Goal: Book appointment/travel/reservation

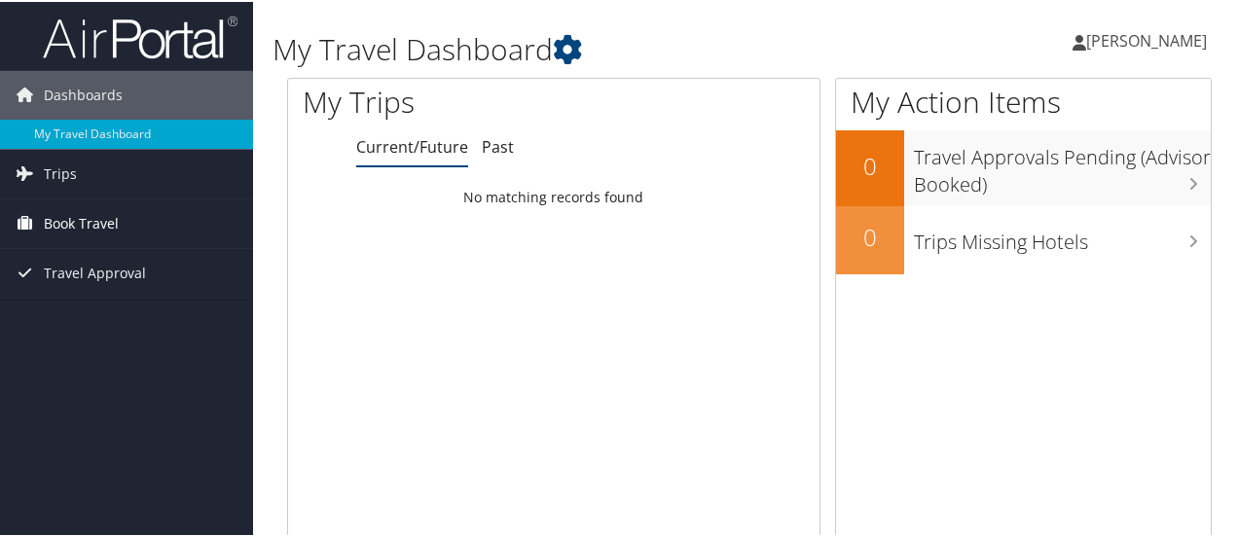
click at [75, 236] on span "Book Travel" at bounding box center [81, 222] width 75 height 49
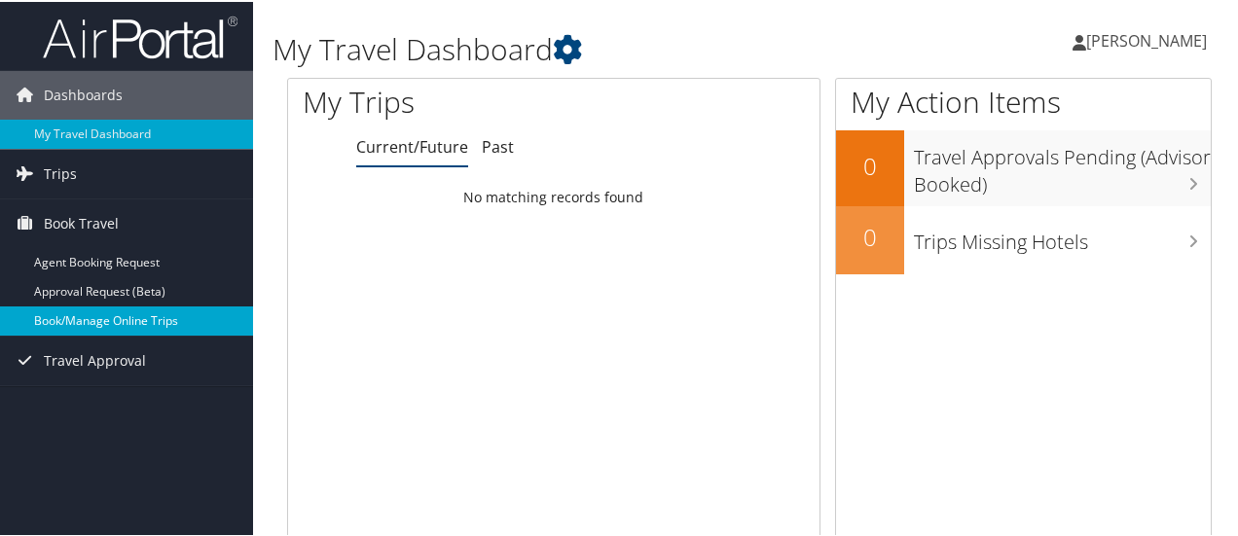
click at [95, 314] on link "Book/Manage Online Trips" at bounding box center [126, 319] width 253 height 29
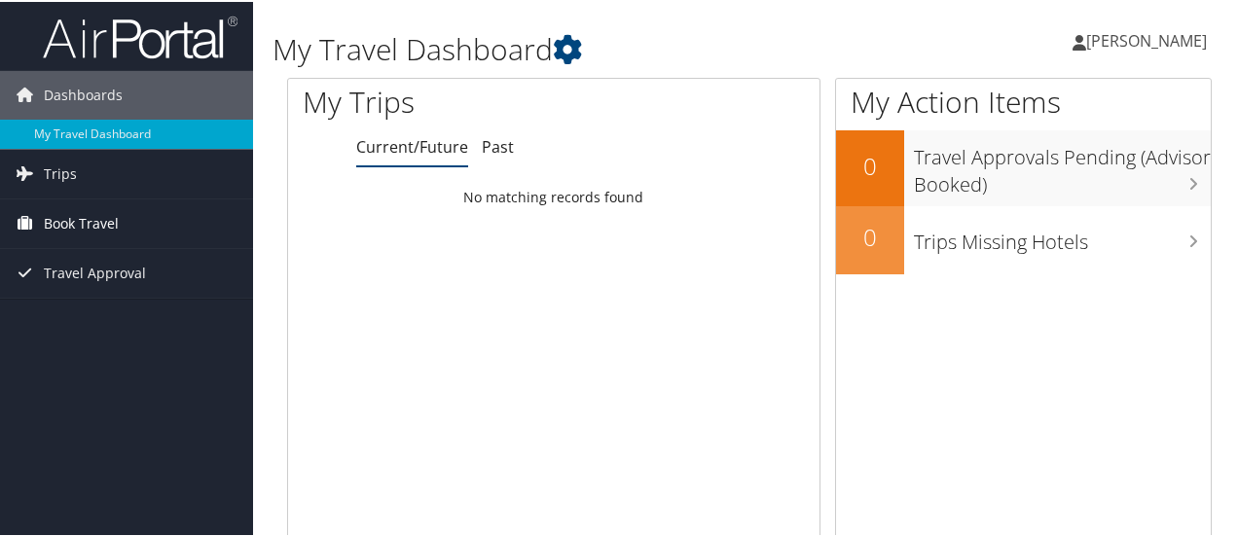
click at [86, 215] on span "Book Travel" at bounding box center [81, 222] width 75 height 49
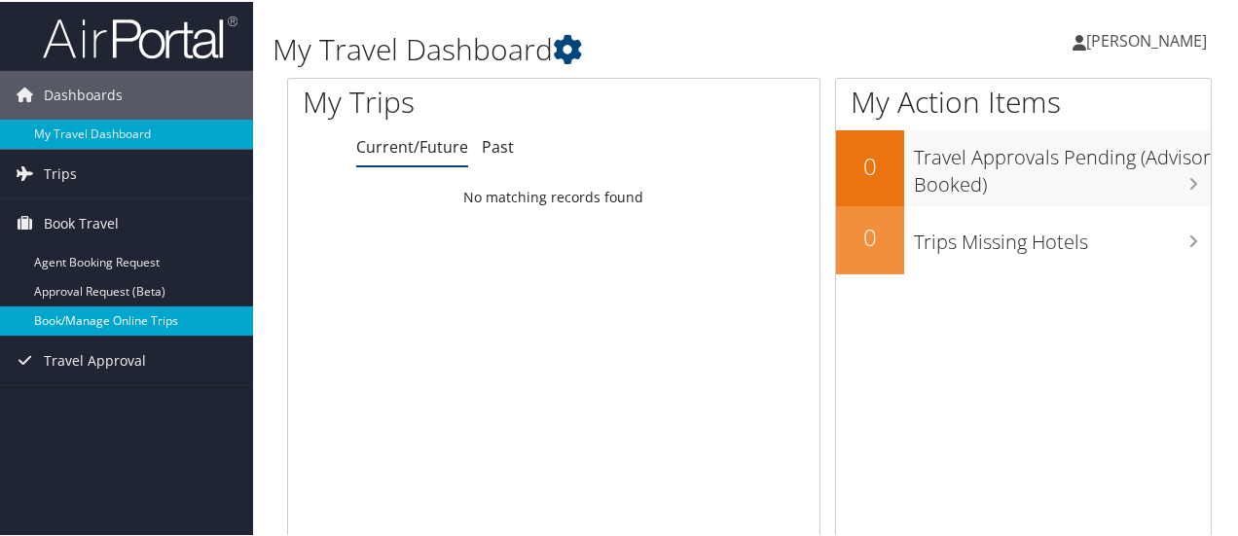
click at [136, 330] on link "Book/Manage Online Trips" at bounding box center [126, 319] width 253 height 29
